Goal: Share content: Share content

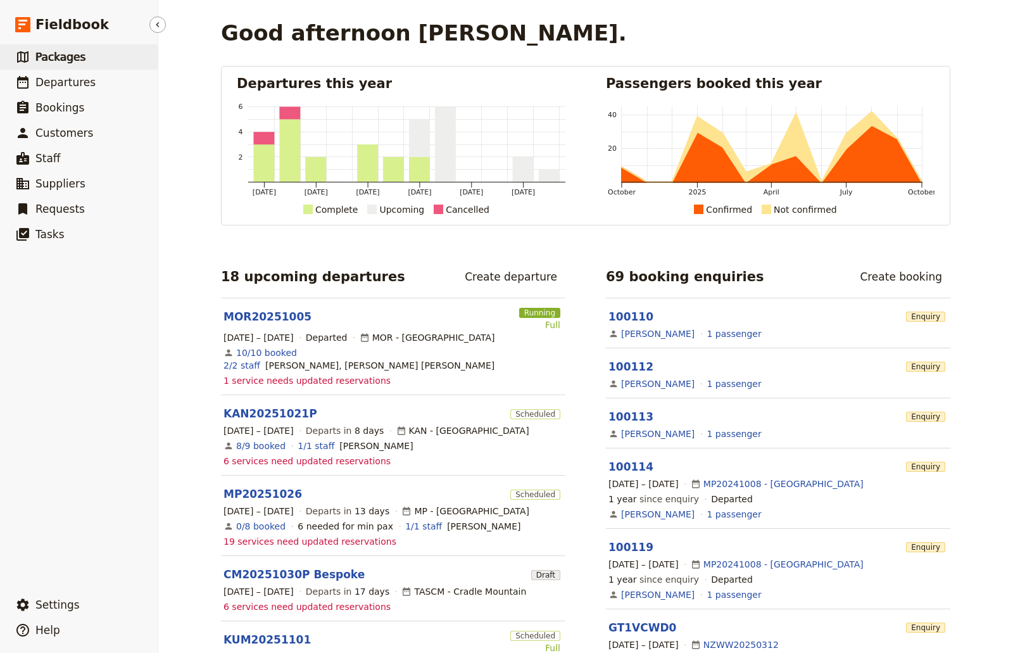
click at [42, 61] on span "Packages" at bounding box center [60, 57] width 50 height 13
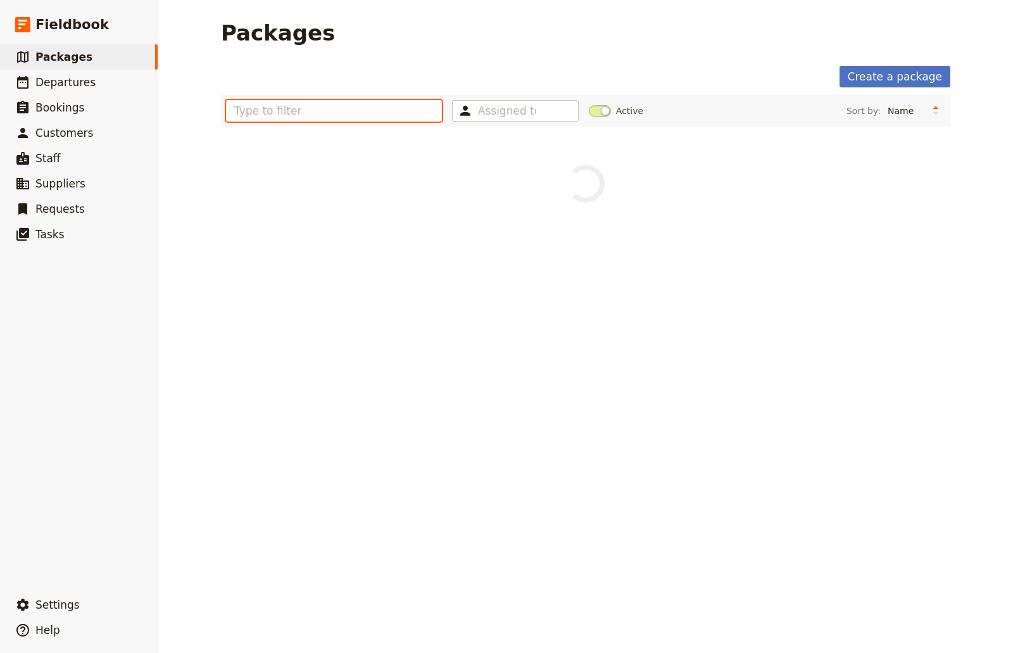
click at [281, 118] on input "text" at bounding box center [334, 111] width 216 height 22
type input "pied"
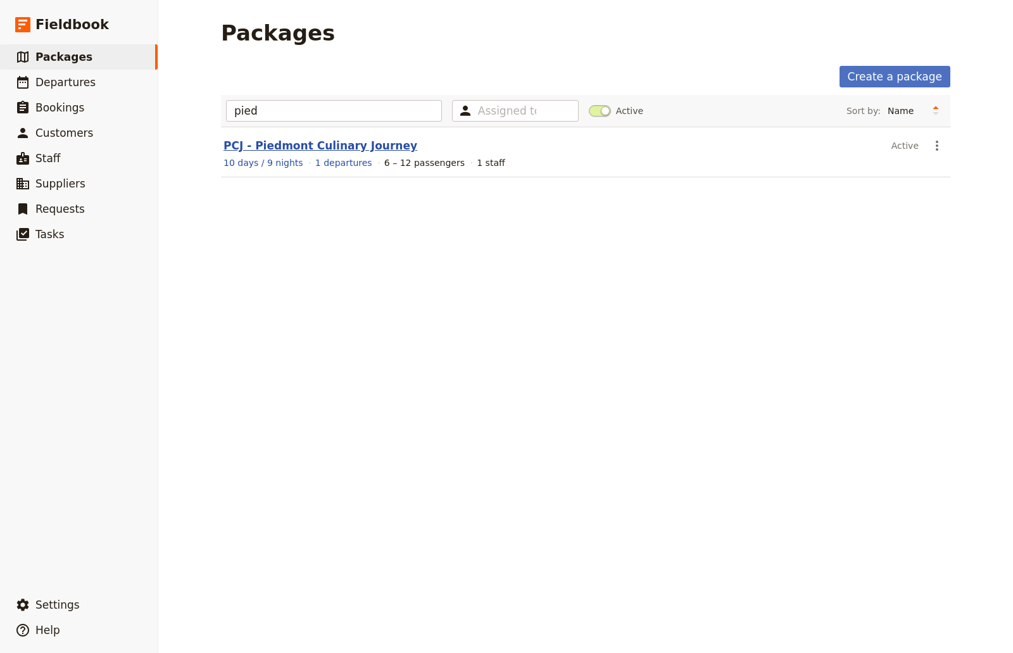
click at [311, 145] on link "PCJ - Piedmont Culinary Journey" at bounding box center [320, 145] width 194 height 13
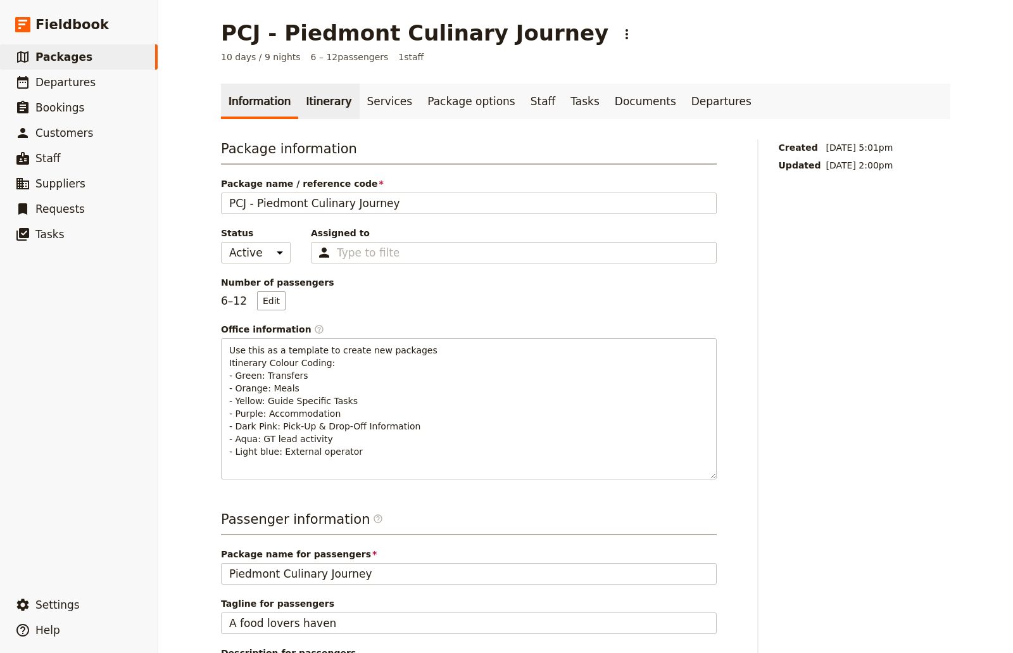
click at [304, 108] on link "Itinerary" at bounding box center [328, 101] width 61 height 35
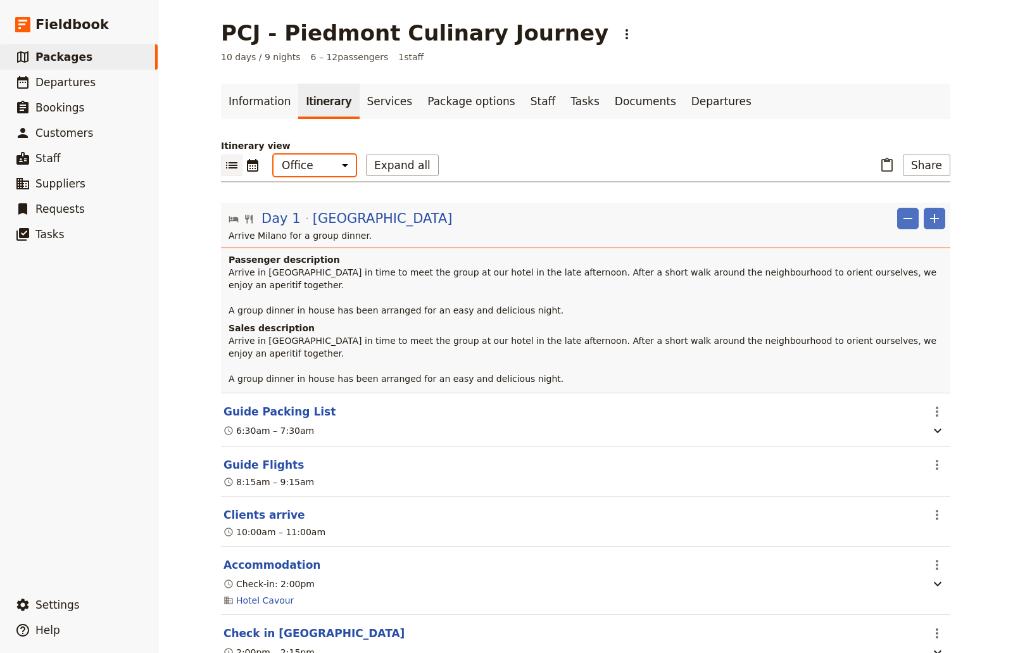
click at [336, 166] on select "Office Guide Passenger Sales" at bounding box center [314, 165] width 82 height 22
select select "MARKETING"
click at [273, 154] on select "Office Guide Passenger Sales" at bounding box center [314, 165] width 82 height 22
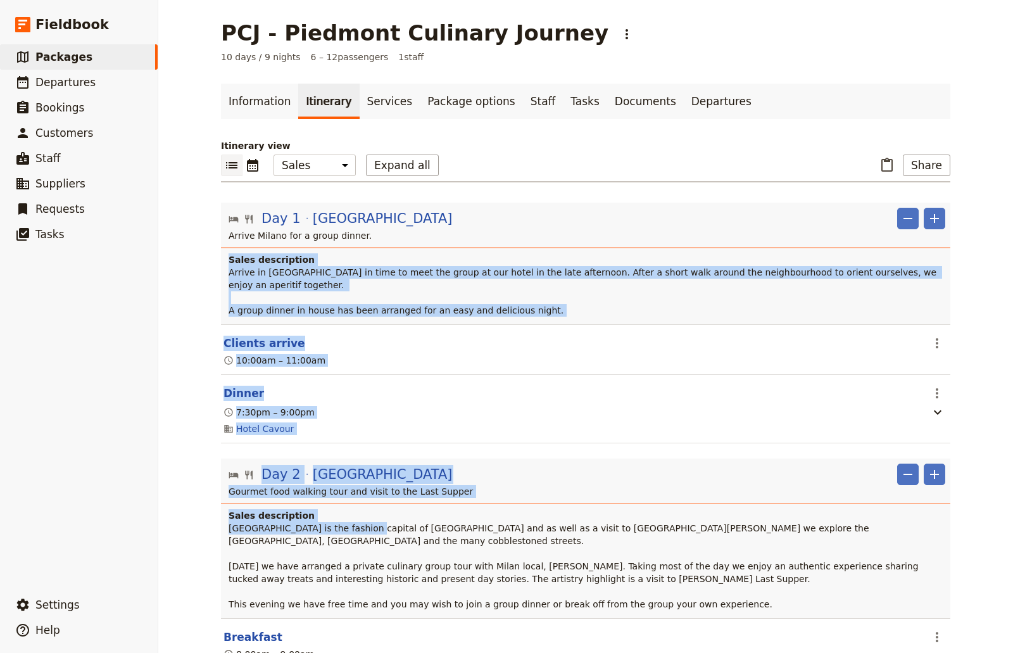
drag, startPoint x: 197, startPoint y: 255, endPoint x: 258, endPoint y: 270, distance: 62.6
click at [341, 518] on div "PCJ - [GEOGRAPHIC_DATA] Culinary Journey ​ 10 days / 9 nights 6 – 12 passengers…" at bounding box center [585, 326] width 854 height 653
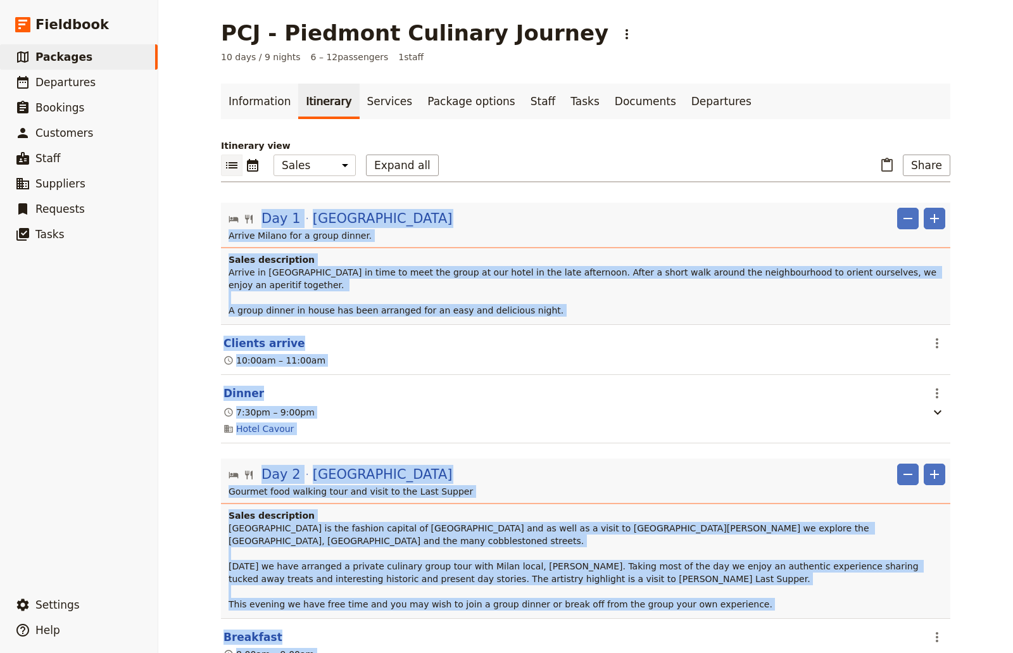
drag, startPoint x: 214, startPoint y: 211, endPoint x: 661, endPoint y: 644, distance: 622.2
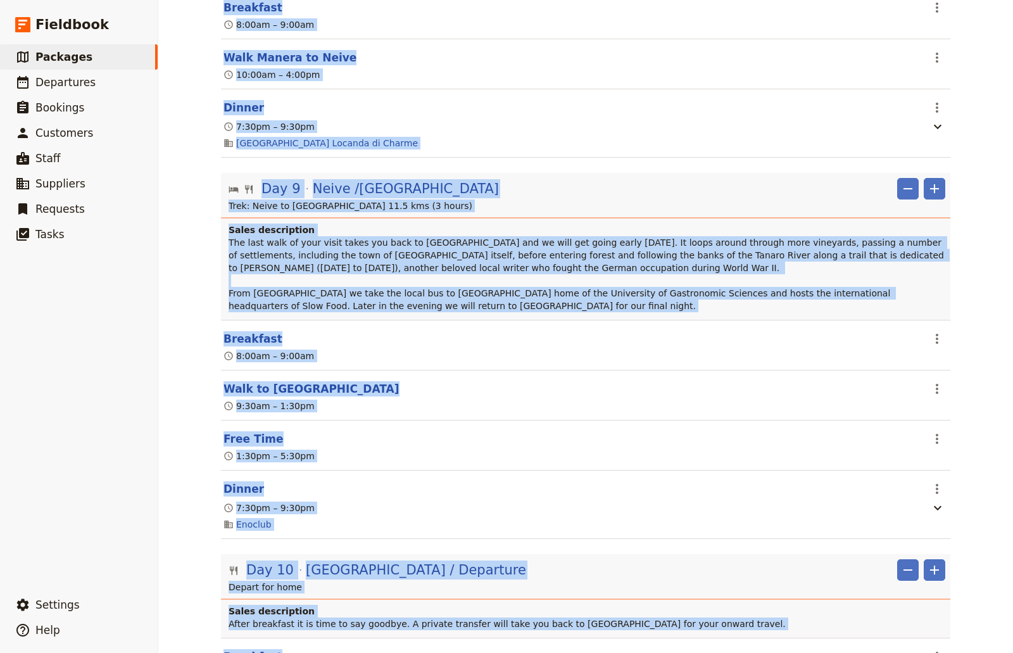
scroll to position [2075, 0]
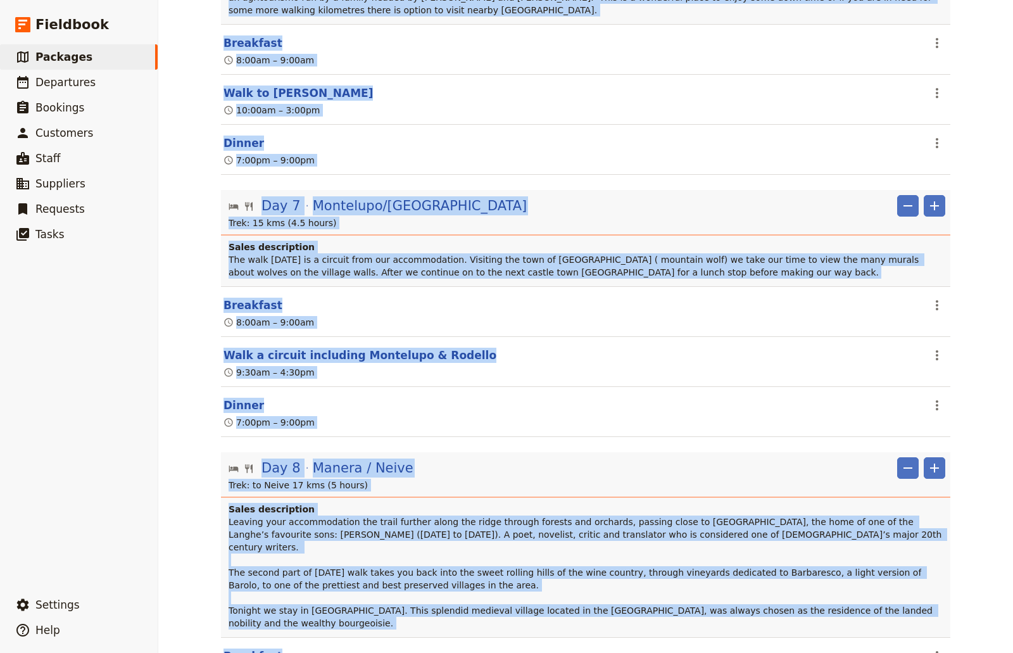
copy body "Lor 5 Ipsum ​ ​ Dolors Ametco adi e seddo eiusmo. Tempo incididuntu Labore et D…"
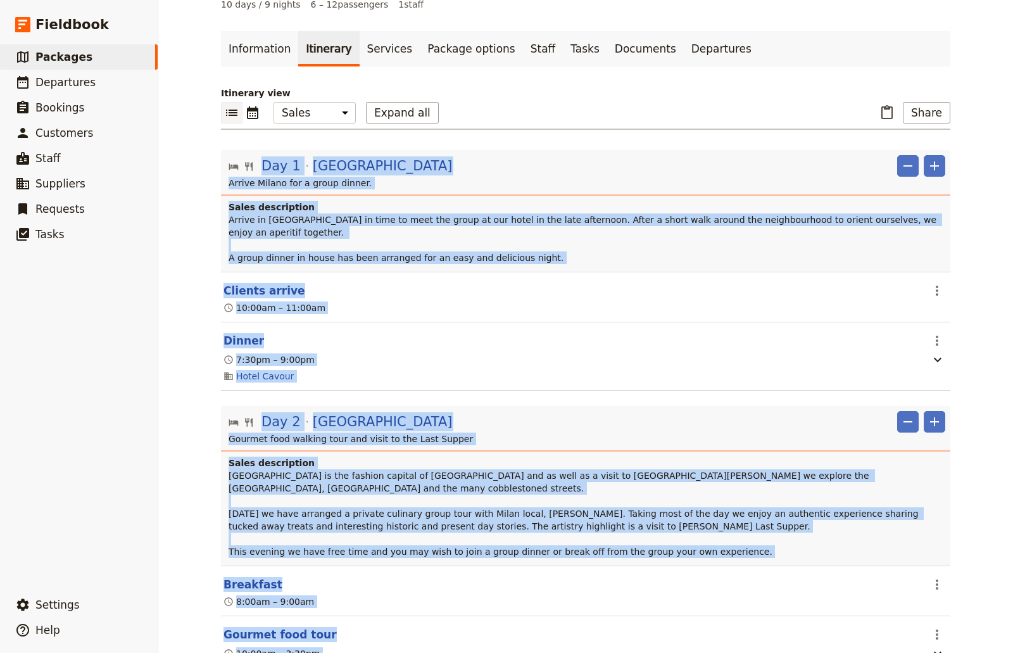
scroll to position [0, 0]
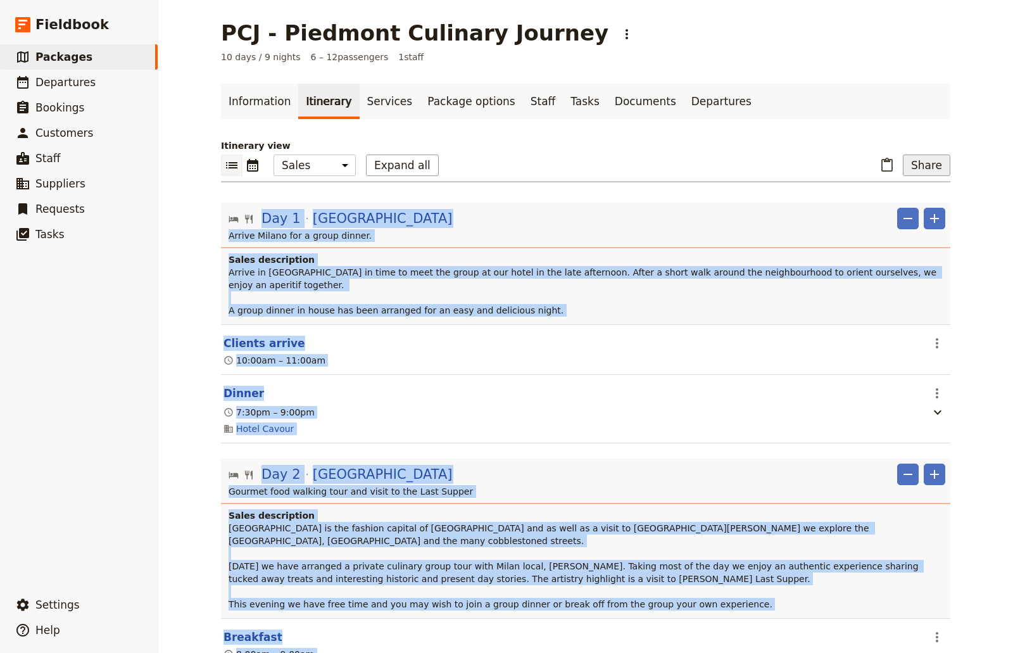
click at [917, 169] on button "Share" at bounding box center [926, 165] width 47 height 22
click at [884, 165] on icon "Paste itinerary item" at bounding box center [886, 165] width 15 height 15
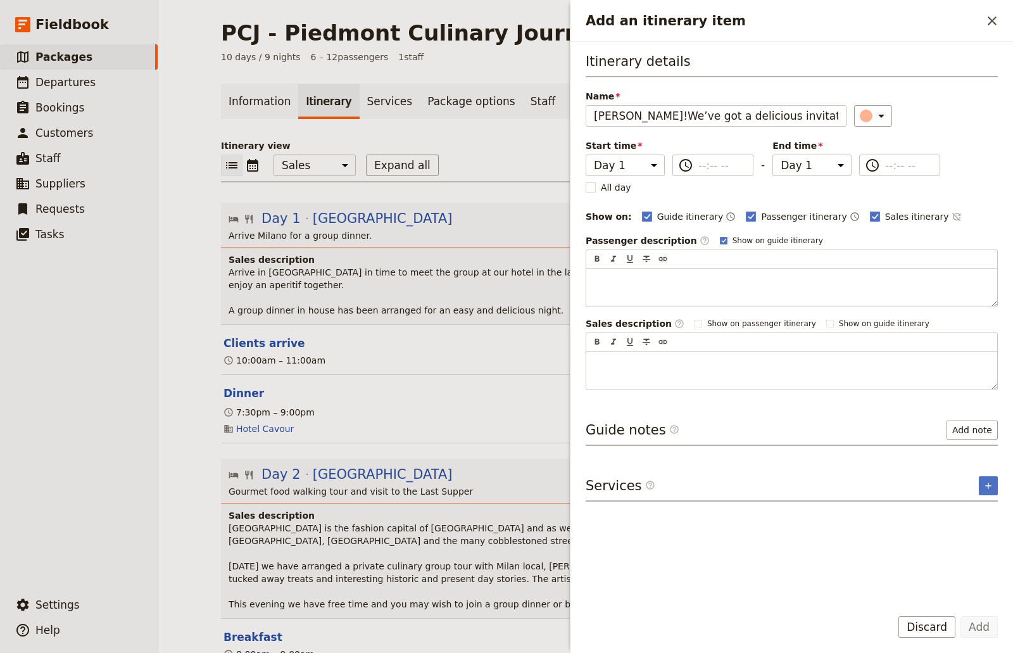
scroll to position [0, 1773]
click at [995, 22] on icon "Close drawer" at bounding box center [991, 20] width 15 height 15
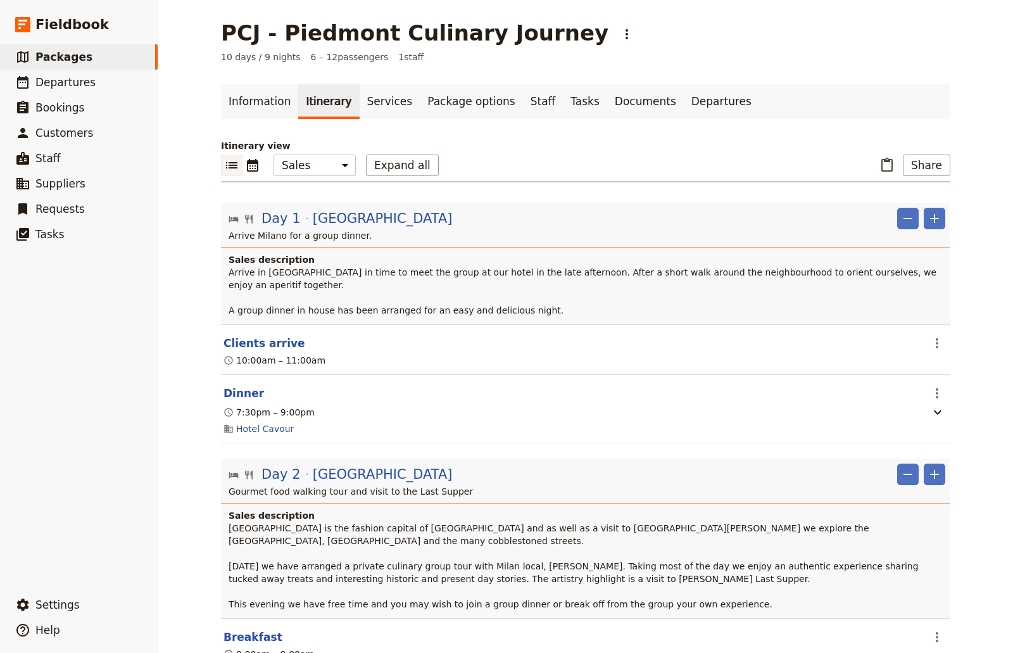
click at [807, 147] on p "Itinerary view" at bounding box center [585, 145] width 729 height 13
click at [929, 168] on button "Share" at bounding box center [926, 165] width 47 height 22
click at [906, 227] on span "Sales Brochure" at bounding box center [884, 228] width 66 height 13
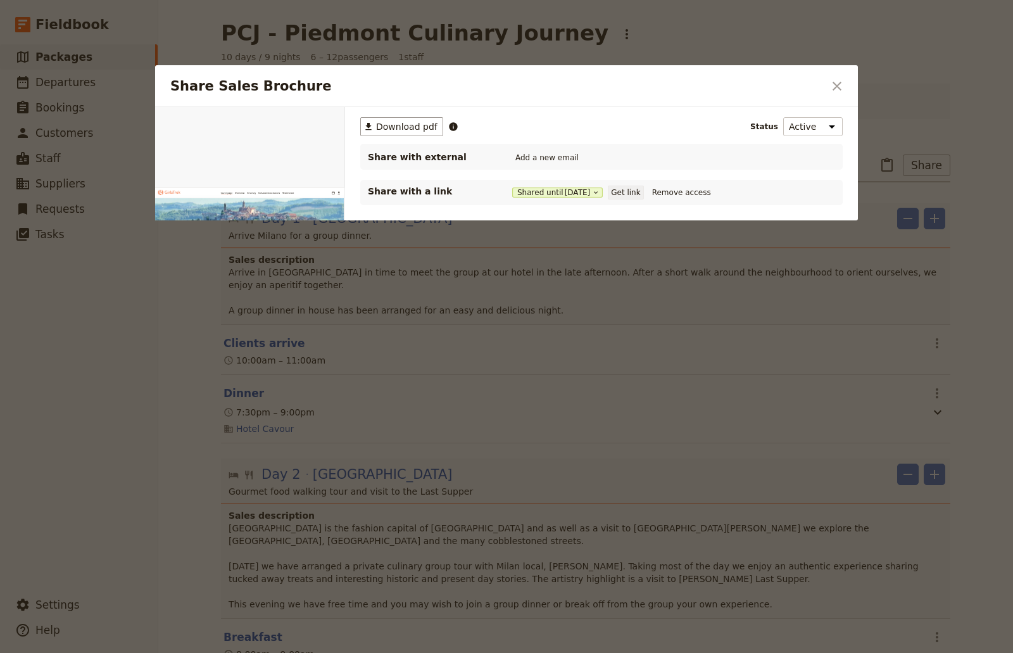
click at [634, 194] on button "Get link" at bounding box center [625, 192] width 35 height 14
